Goal: Transaction & Acquisition: Purchase product/service

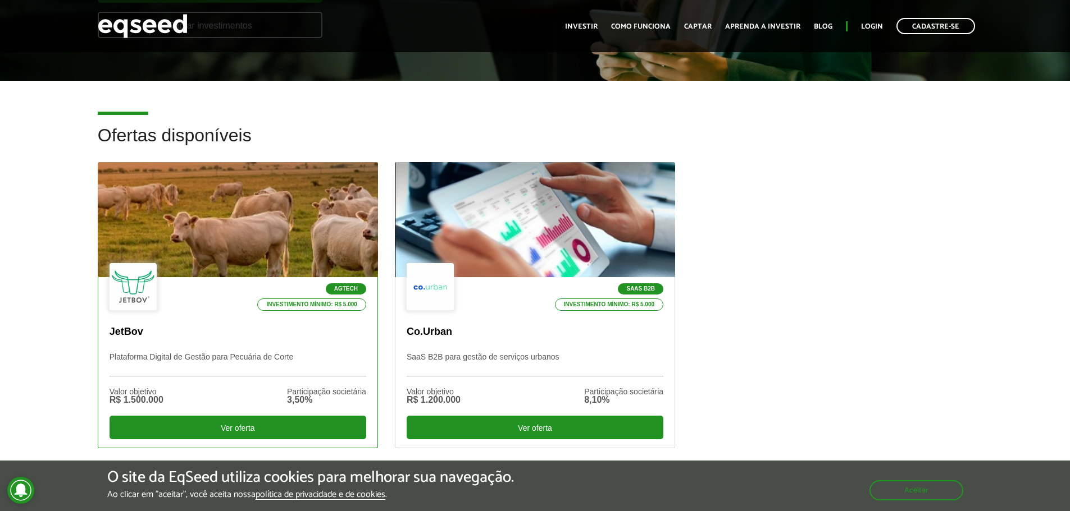
scroll to position [281, 0]
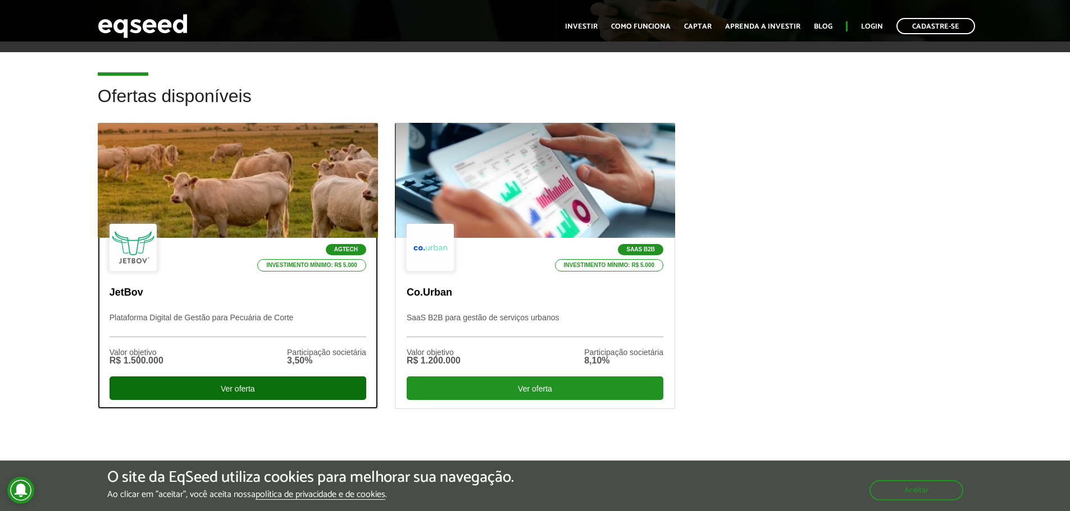
click at [229, 383] on div "Ver oferta" at bounding box center [237, 389] width 257 height 24
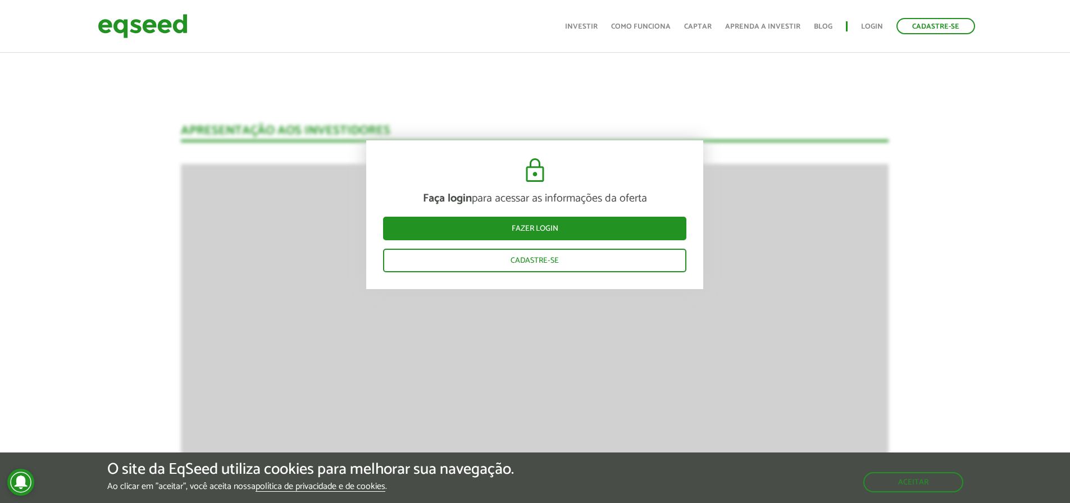
scroll to position [1565, 0]
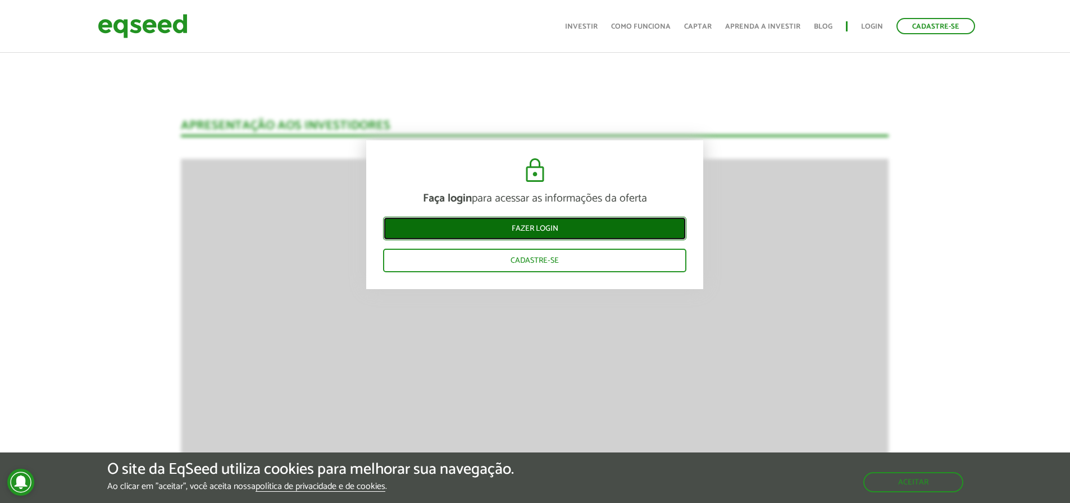
click at [541, 226] on link "Fazer login" at bounding box center [534, 229] width 303 height 24
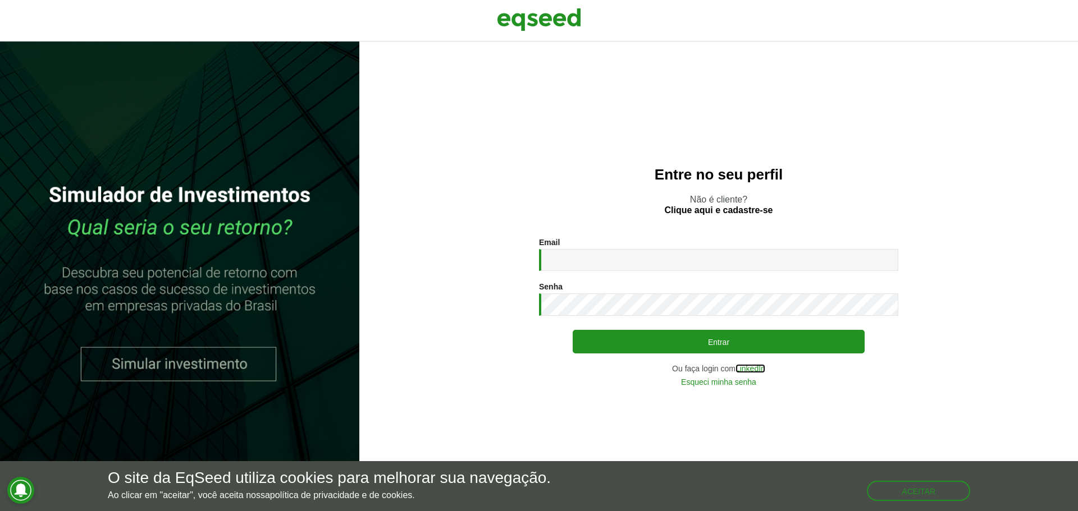
click at [748, 367] on link "LinkedIn" at bounding box center [751, 369] width 30 height 8
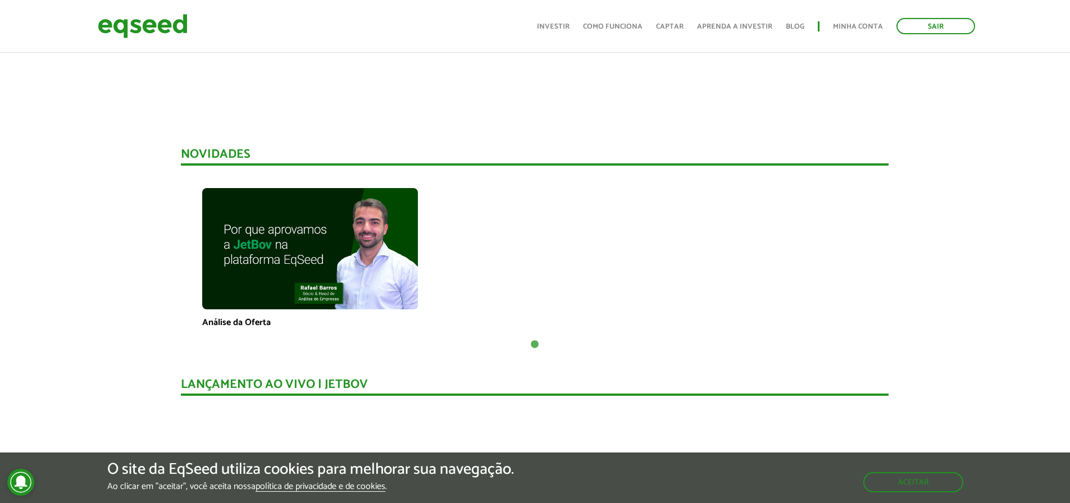
scroll to position [272, 0]
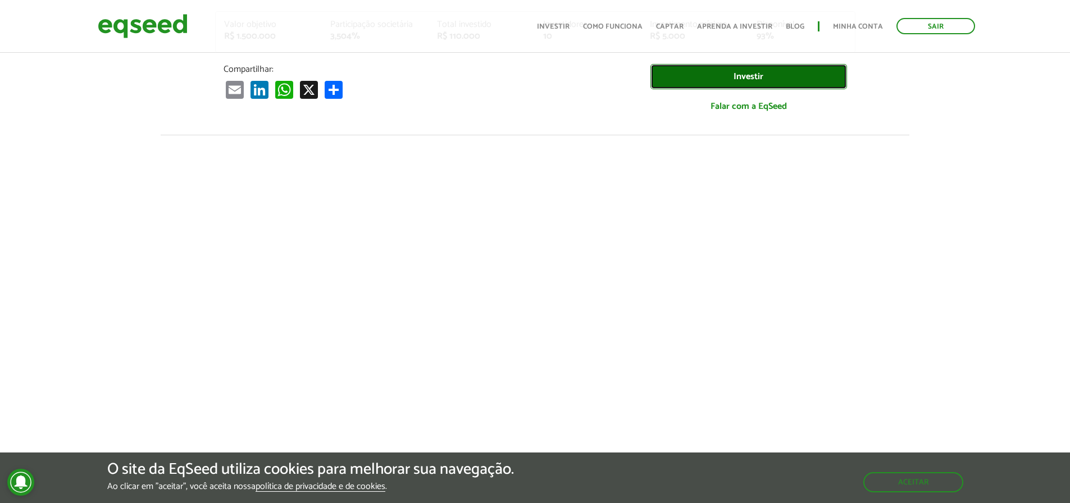
click at [744, 72] on link "Investir" at bounding box center [748, 76] width 197 height 25
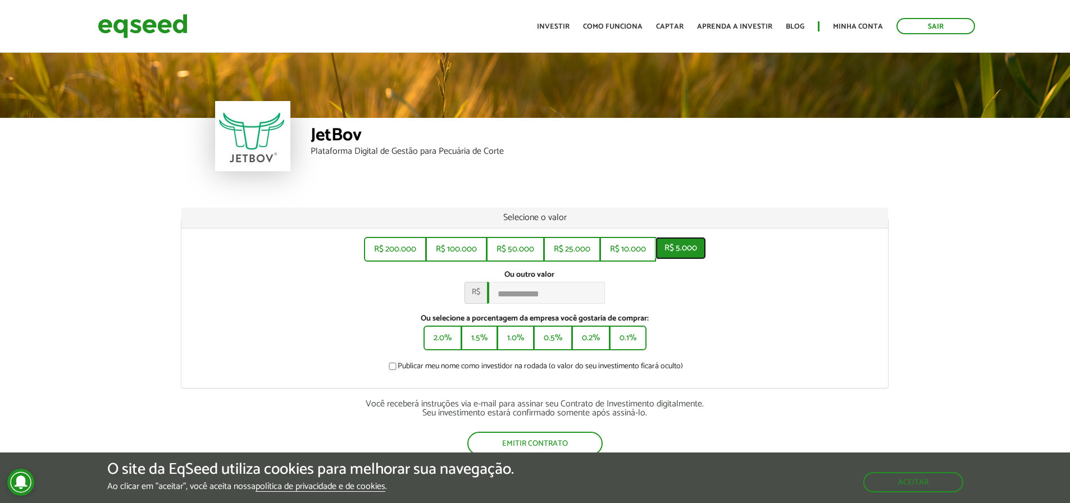
click at [683, 246] on button "R$ 5.000" at bounding box center [680, 248] width 51 height 22
type input "*****"
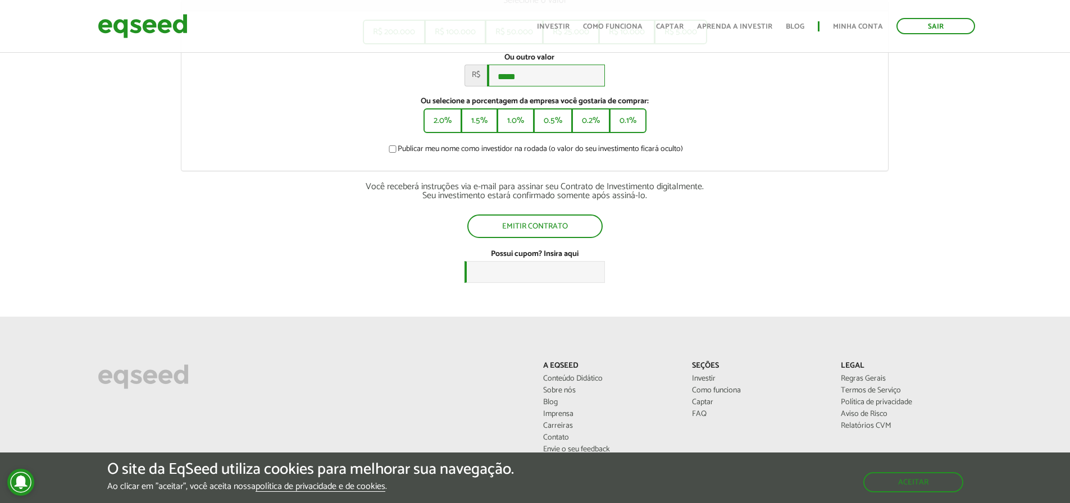
scroll to position [225, 0]
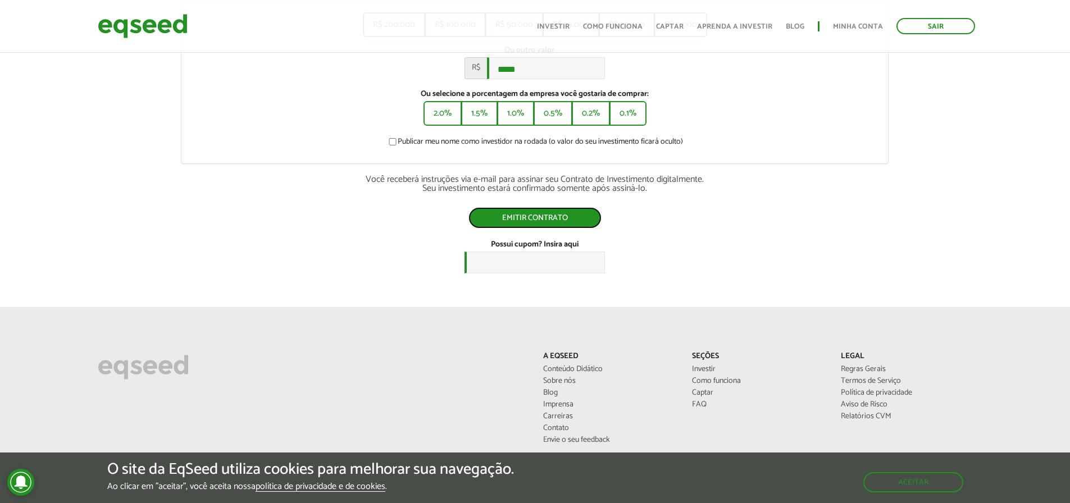
click at [552, 219] on button "Emitir contrato" at bounding box center [534, 217] width 133 height 21
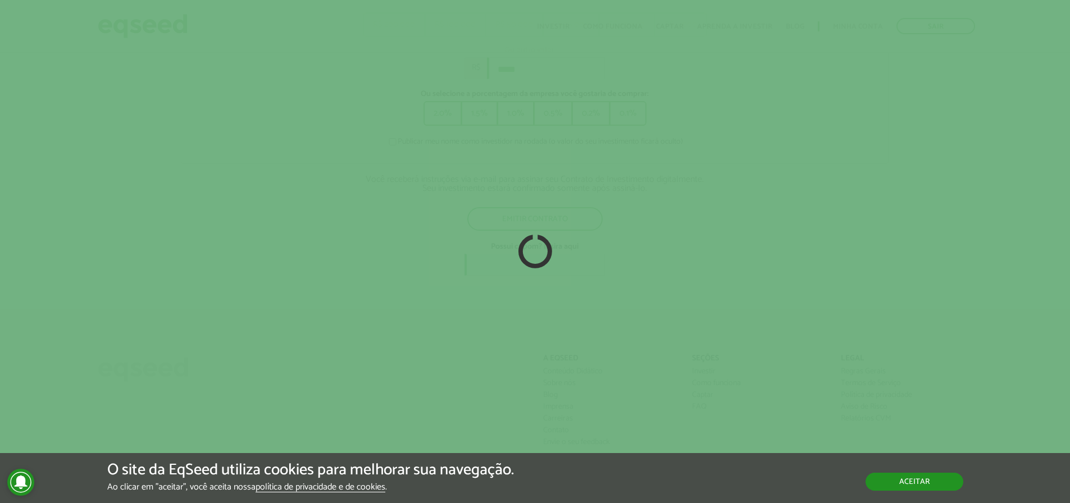
click at [912, 477] on button "Aceitar" at bounding box center [914, 482] width 98 height 18
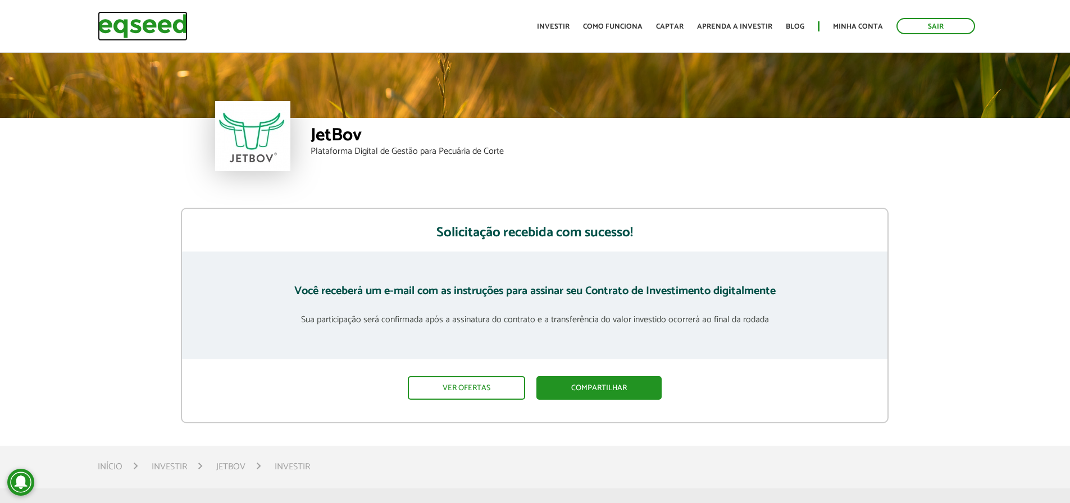
click at [148, 29] on img at bounding box center [143, 26] width 90 height 30
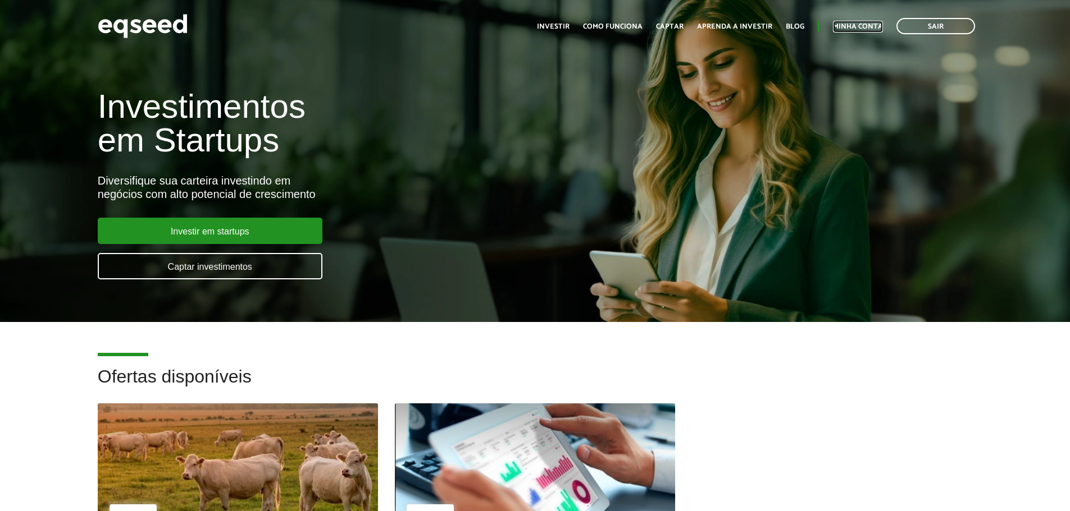
click at [852, 23] on link "Minha conta" at bounding box center [858, 26] width 50 height 7
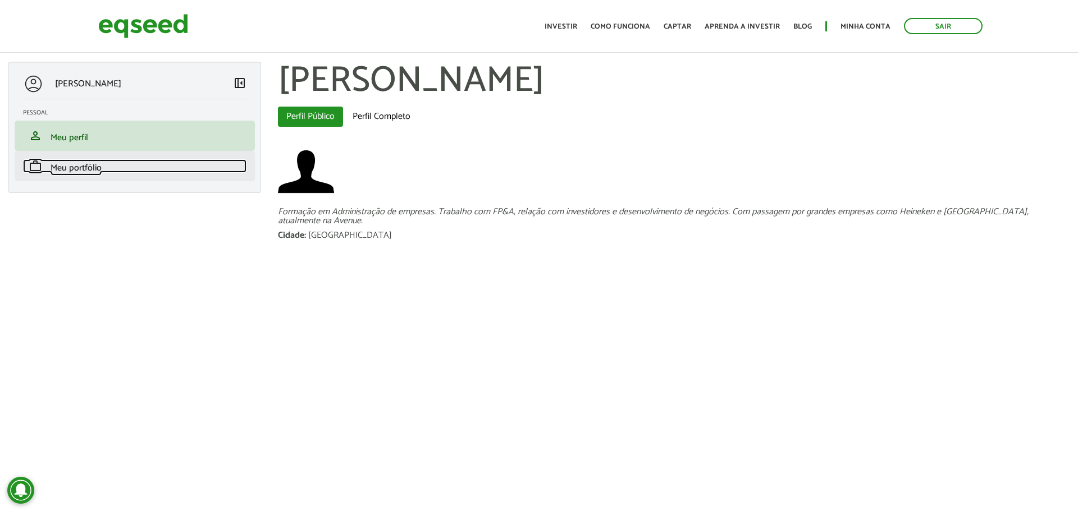
click at [106, 167] on link "work Meu portfólio" at bounding box center [134, 165] width 223 height 13
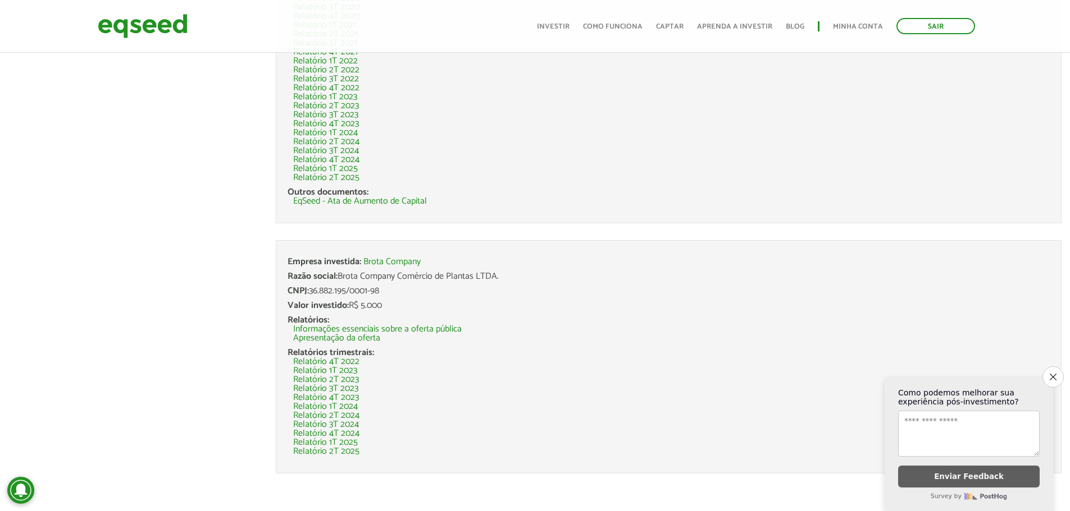
scroll to position [1775, 0]
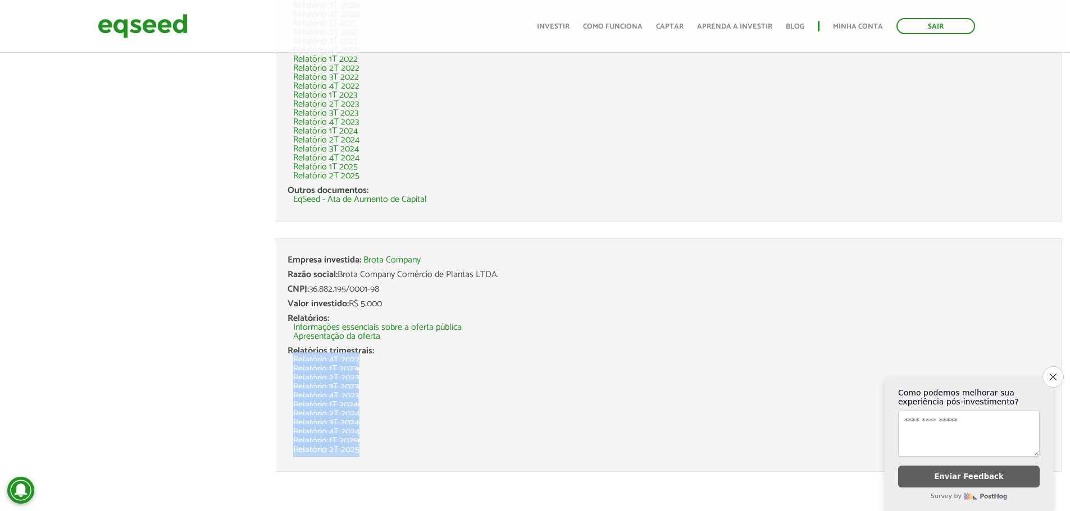
drag, startPoint x: 409, startPoint y: 457, endPoint x: 288, endPoint y: 362, distance: 153.9
click at [288, 362] on li "Empresa investida: Brota Company Razão social: Brota Company Comércio de Planta…" at bounding box center [668, 356] width 785 height 234
click at [442, 392] on li "Relatório 4T 2023" at bounding box center [671, 396] width 756 height 9
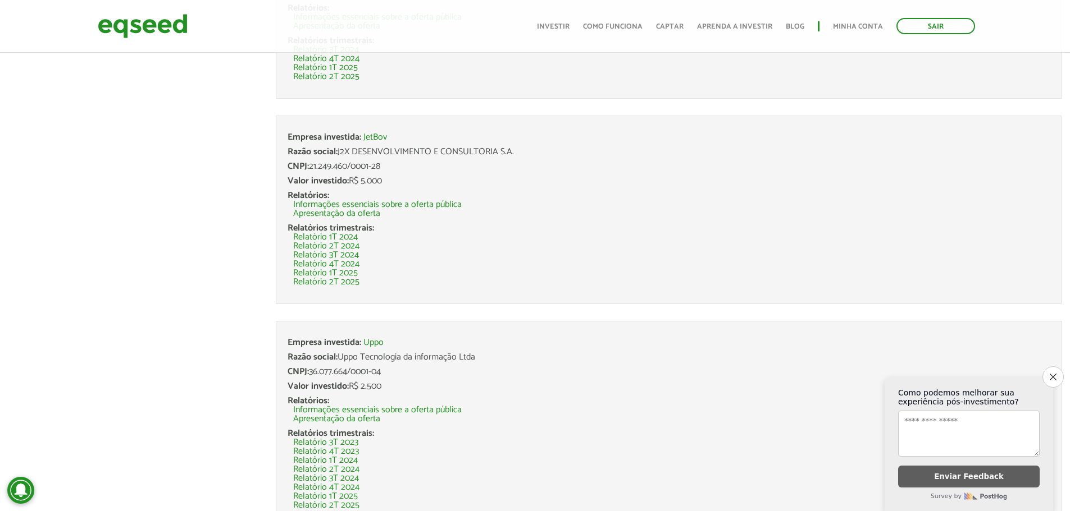
scroll to position [1045, 0]
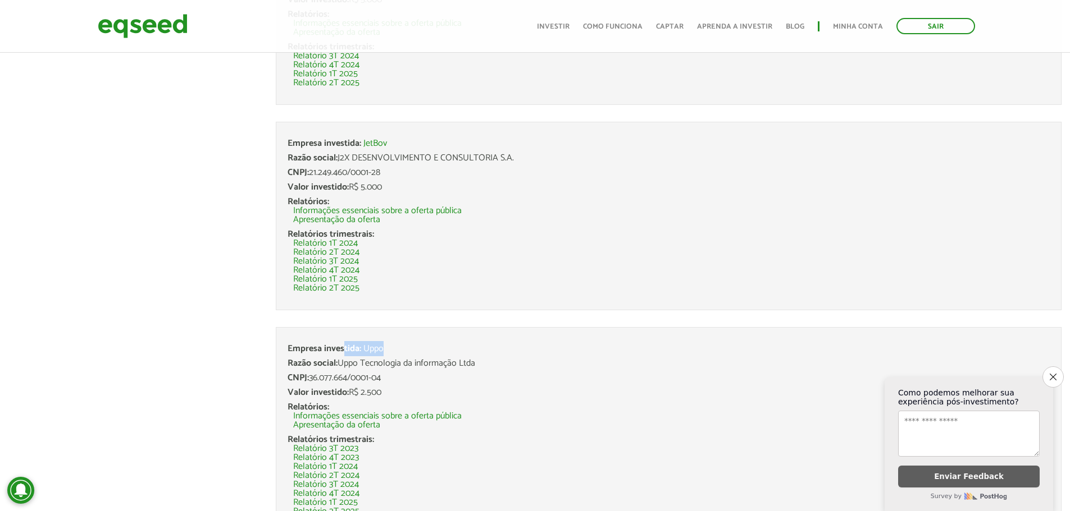
drag, startPoint x: 353, startPoint y: 353, endPoint x: 345, endPoint y: 353, distance: 7.9
click at [345, 353] on li "Empresa investida: Uppo Razão social: Uppo Tecnologia da informação Ltda CNPJ: …" at bounding box center [668, 430] width 785 height 207
click at [414, 345] on div "Empresa investida: Uppo" at bounding box center [668, 349] width 762 height 9
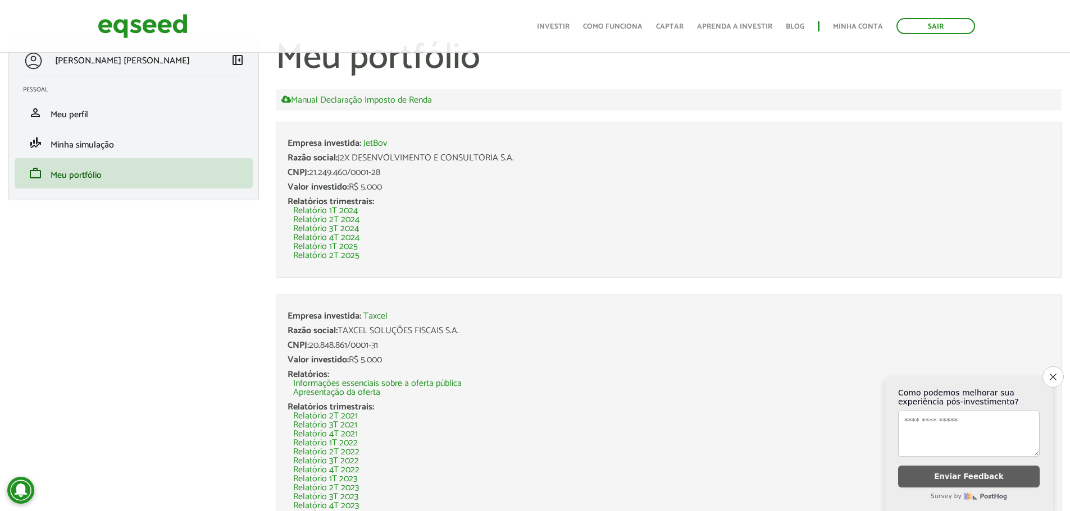
scroll to position [0, 0]
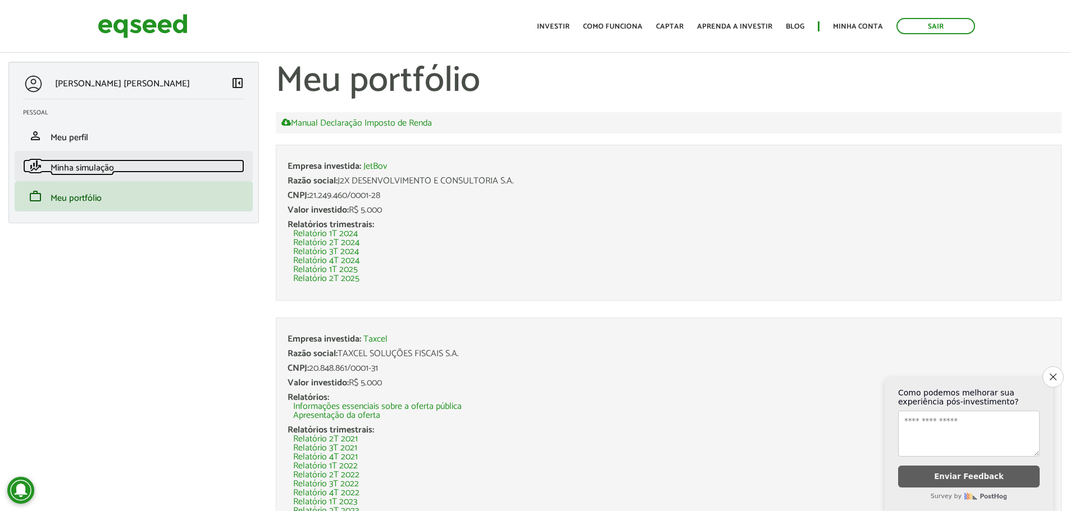
click at [83, 162] on span "Minha simulação" at bounding box center [82, 168] width 63 height 15
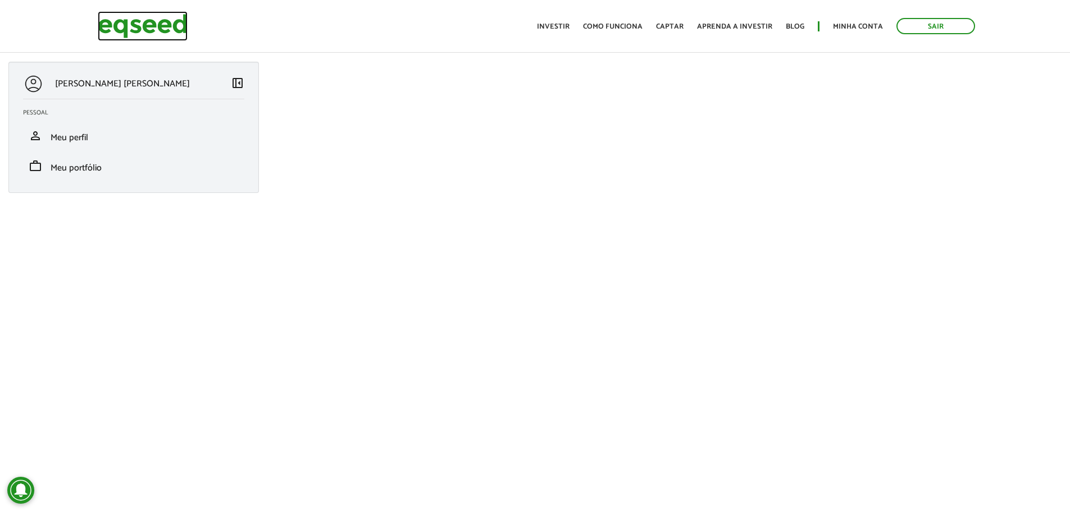
click at [149, 22] on img at bounding box center [143, 26] width 90 height 30
